Goal: Task Accomplishment & Management: Manage account settings

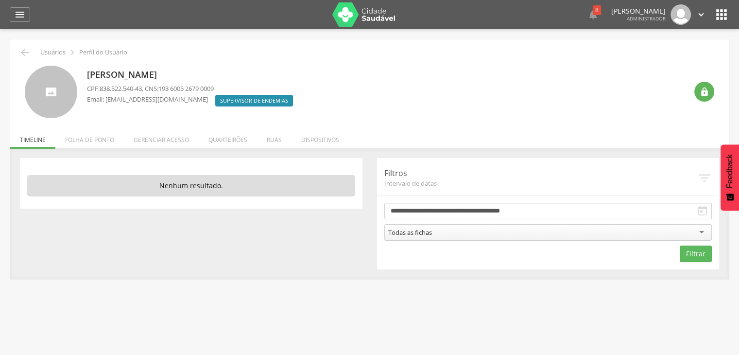
drag, startPoint x: 655, startPoint y: 64, endPoint x: 649, endPoint y: 63, distance: 6.0
click at [655, 64] on div "Bruno Rusciolelli CPF: 838.522.540-43 , CNS: 193 6005 2679 0009 Email: brunorus…" at bounding box center [369, 88] width 704 height 60
click at [720, 10] on icon "" at bounding box center [722, 15] width 16 height 16
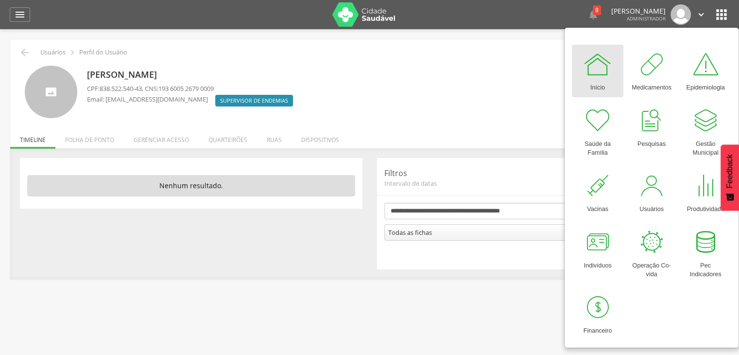
click at [488, 126] on div " Usuários  Perfil do Usuário Bruno Rusciolelli CPF: 838.522.540-43 , CNS: 193…" at bounding box center [369, 159] width 719 height 240
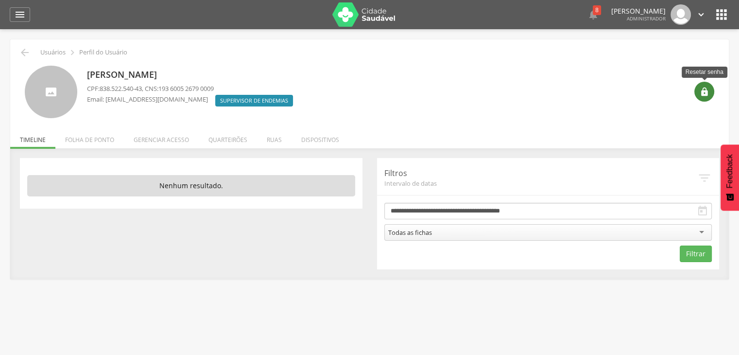
click at [702, 90] on icon "" at bounding box center [705, 92] width 10 height 10
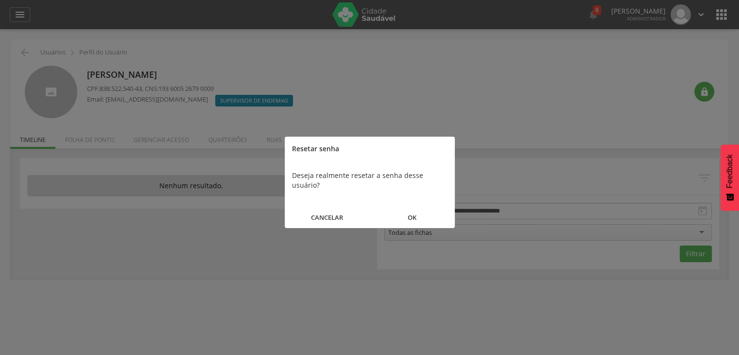
click at [403, 210] on button "OK" at bounding box center [412, 217] width 85 height 21
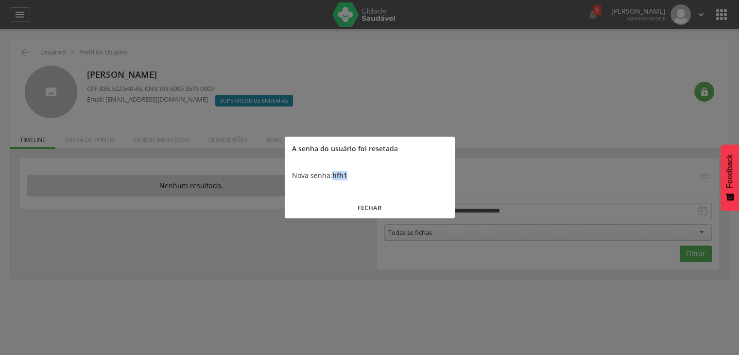
drag, startPoint x: 358, startPoint y: 177, endPoint x: 331, endPoint y: 176, distance: 27.7
click at [331, 176] on div "Nova senha: hfh1" at bounding box center [370, 175] width 170 height 29
copy div "hfh1"
click at [380, 209] on button "FECHAR" at bounding box center [370, 207] width 170 height 21
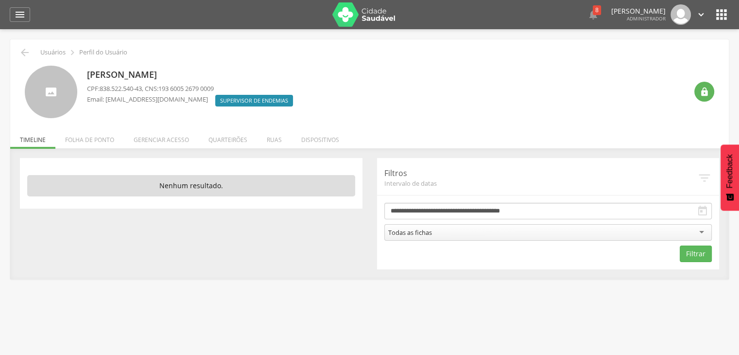
click at [79, 139] on li "Folha de ponto" at bounding box center [89, 137] width 69 height 23
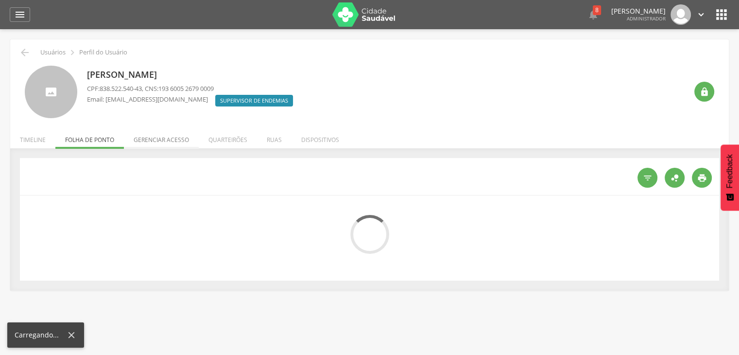
click at [138, 142] on li "Gerenciar acesso" at bounding box center [161, 137] width 75 height 23
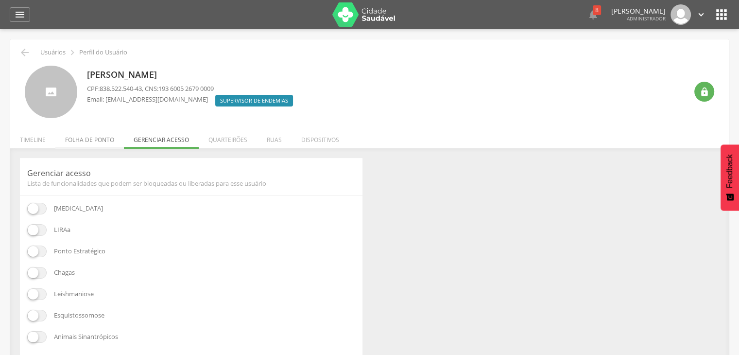
click at [73, 133] on li "Folha de ponto" at bounding box center [89, 137] width 69 height 23
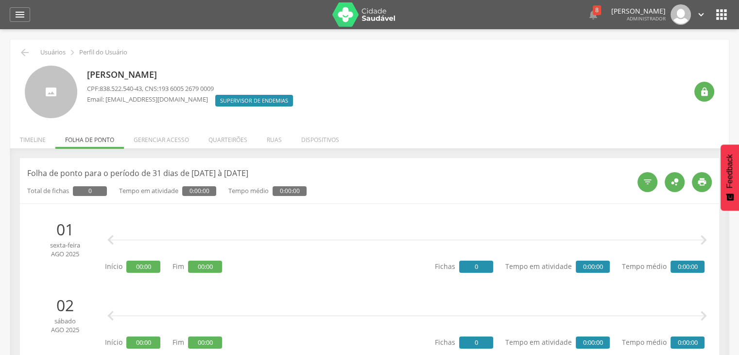
click at [153, 137] on li "Gerenciar acesso" at bounding box center [161, 137] width 75 height 23
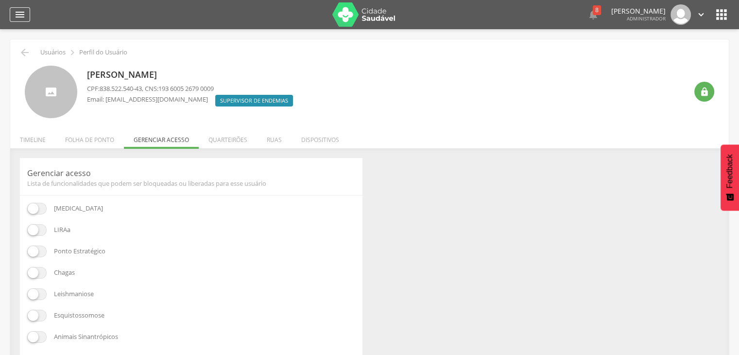
click at [23, 12] on icon "" at bounding box center [20, 15] width 12 height 12
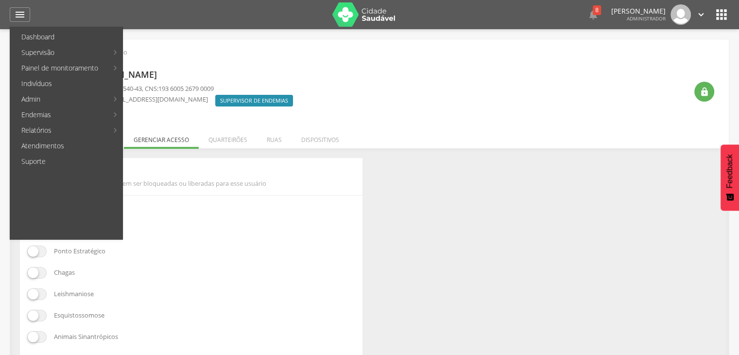
click at [309, 175] on p "Gerenciar acesso" at bounding box center [191, 173] width 328 height 11
